Goal: Task Accomplishment & Management: Use online tool/utility

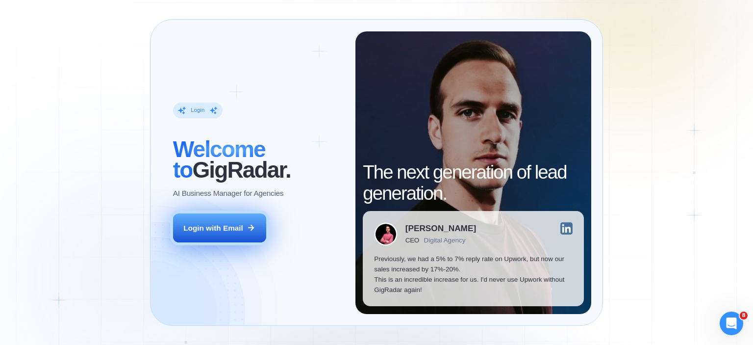
click at [203, 239] on button "Login with Email" at bounding box center [219, 227] width 93 height 29
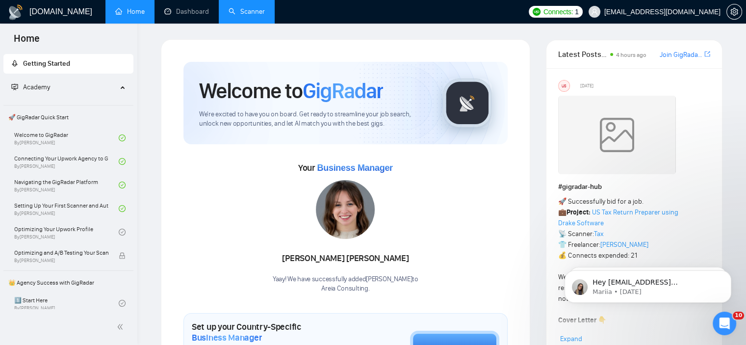
click at [245, 7] on link "Scanner" at bounding box center [247, 11] width 36 height 8
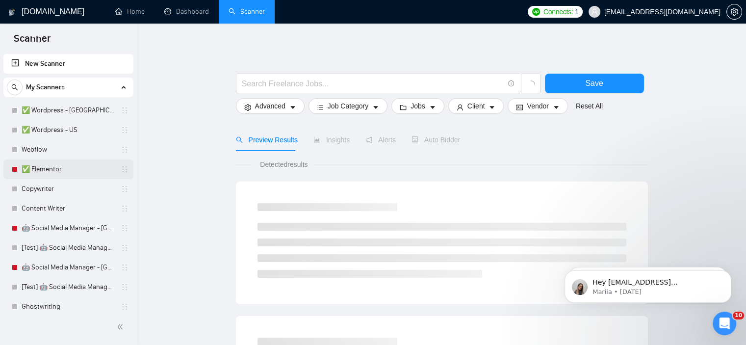
click at [68, 169] on link "✅ Elementor" at bounding box center [68, 169] width 93 height 20
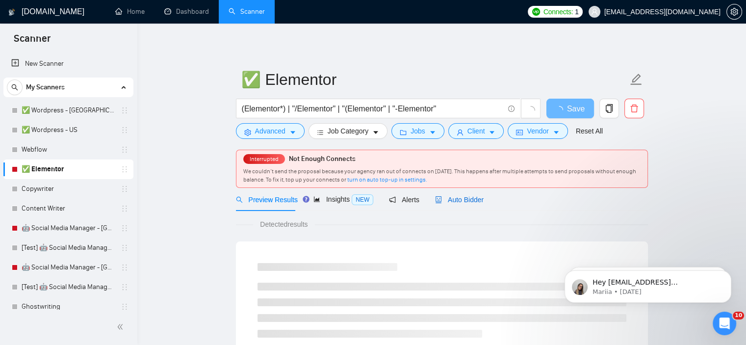
click at [461, 198] on span "Auto Bidder" at bounding box center [459, 200] width 49 height 8
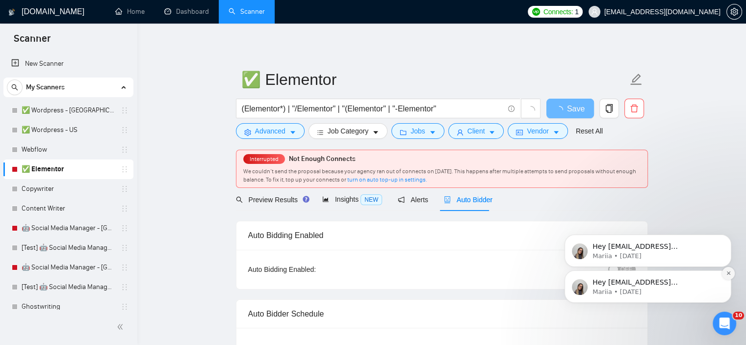
click at [728, 273] on icon "Dismiss notification" at bounding box center [727, 272] width 3 height 3
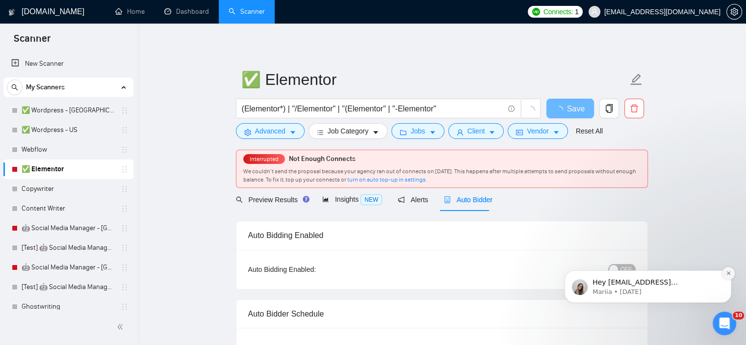
click at [726, 268] on button "Dismiss notification" at bounding box center [728, 273] width 13 height 13
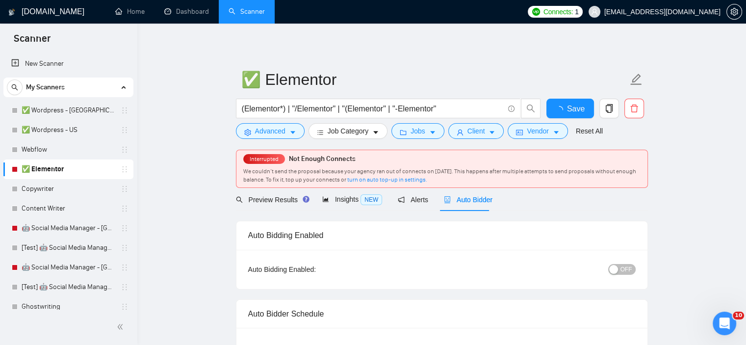
click at [626, 268] on span "OFF" at bounding box center [627, 269] width 12 height 11
click at [550, 105] on button "Save" at bounding box center [570, 109] width 48 height 20
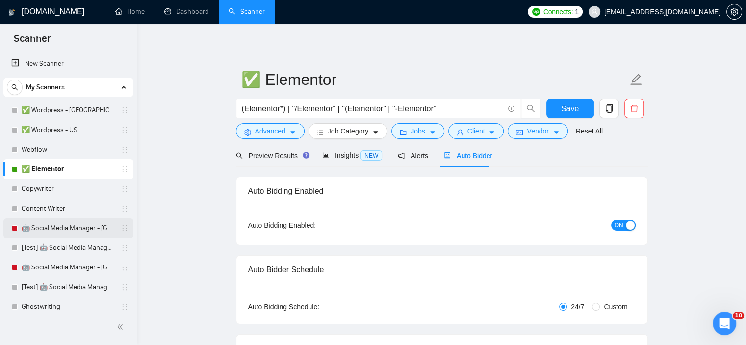
click at [88, 226] on link "🤖 Social Media Manager - Europe" at bounding box center [68, 228] width 93 height 20
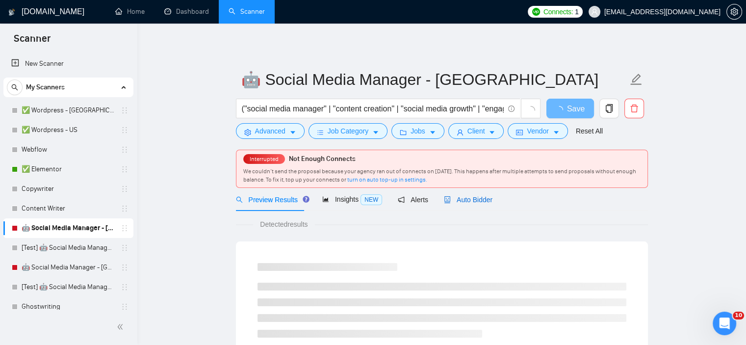
click at [470, 196] on span "Auto Bidder" at bounding box center [468, 200] width 49 height 8
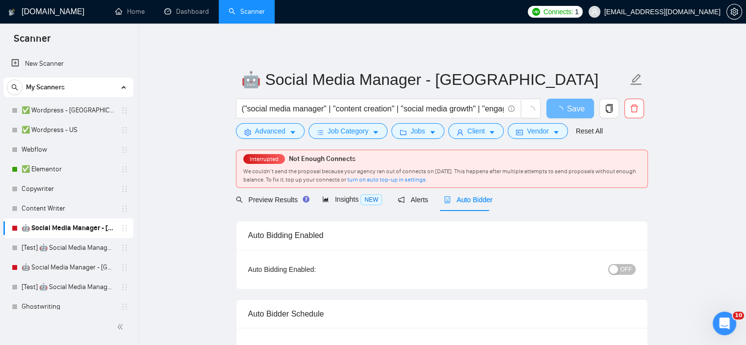
click at [620, 274] on button "OFF" at bounding box center [621, 269] width 27 height 11
click at [566, 112] on span "Save" at bounding box center [570, 109] width 18 height 12
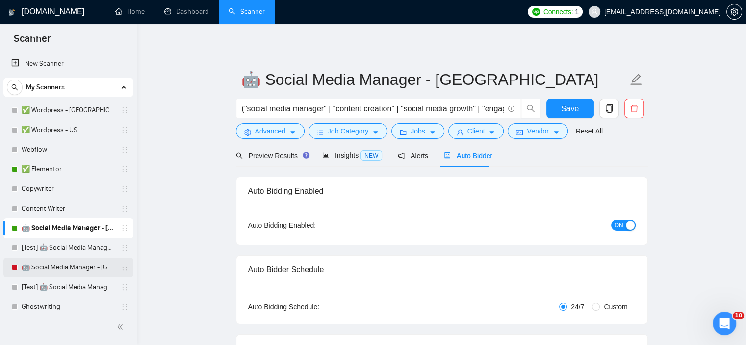
click at [99, 264] on link "🤖 Social Media Manager - America" at bounding box center [68, 268] width 93 height 20
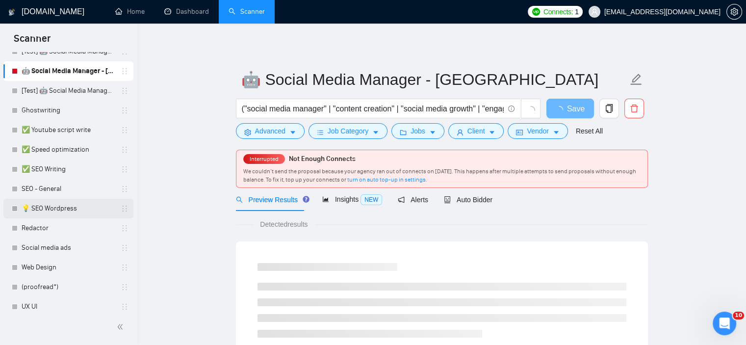
scroll to position [98, 0]
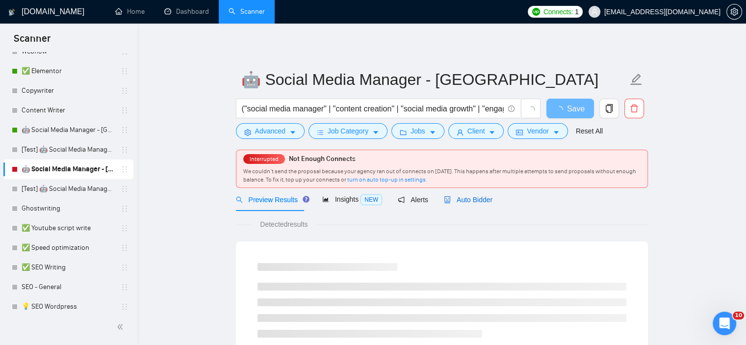
click at [455, 203] on span "Auto Bidder" at bounding box center [468, 200] width 49 height 8
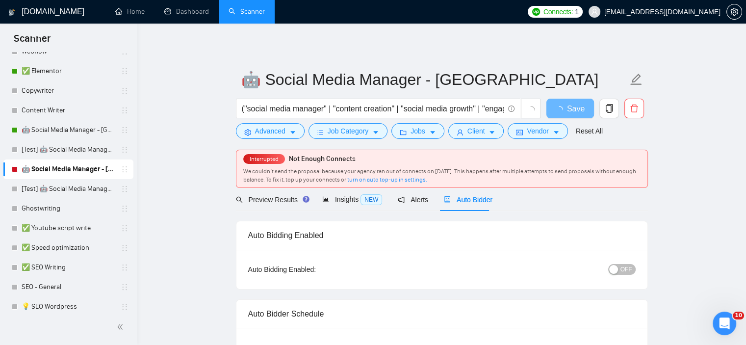
click at [621, 266] on button "OFF" at bounding box center [621, 269] width 27 height 11
click at [572, 108] on span "Save" at bounding box center [570, 109] width 18 height 12
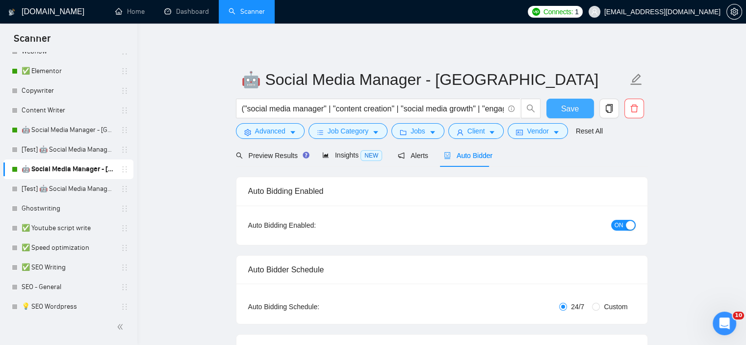
click at [561, 111] on button "Save" at bounding box center [570, 109] width 48 height 20
